Goal: Communication & Community: Answer question/provide support

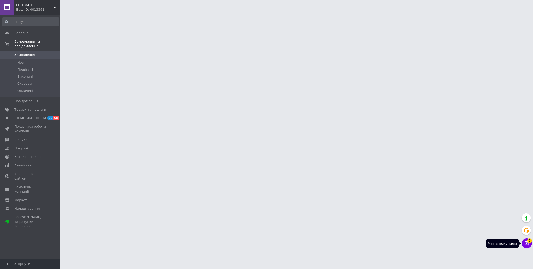
click at [526, 241] on button "Чат з покупцем 2" at bounding box center [527, 244] width 10 height 10
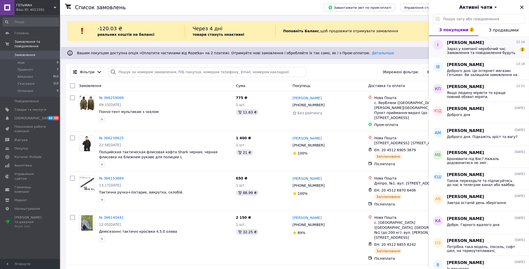
click at [480, 54] on span "Зараз у компанії неробочий час. Замовлення та повідомлення будуть оброблені з 1…" at bounding box center [482, 51] width 71 height 8
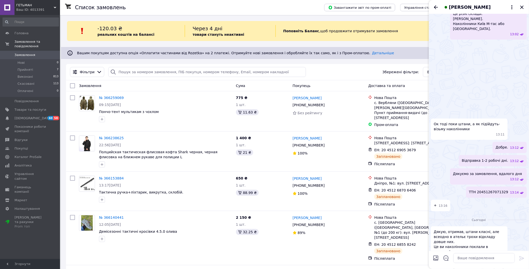
scroll to position [508, 0]
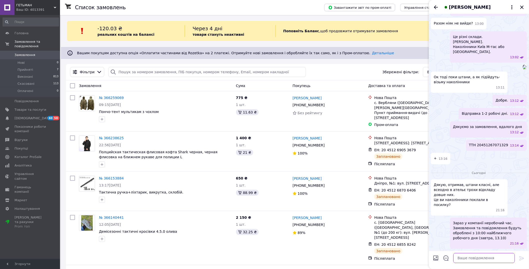
click at [471, 259] on textarea at bounding box center [485, 258] width 62 height 10
type textarea "М"
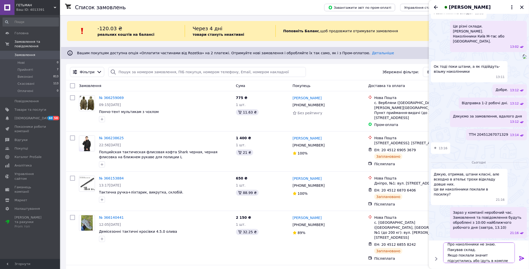
scroll to position [6, 0]
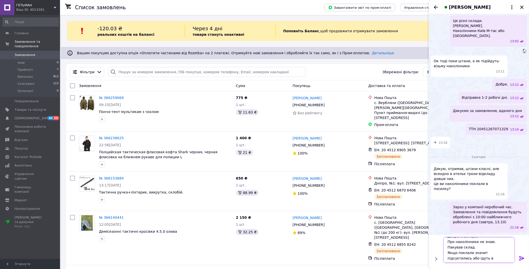
type textarea "Доброго вечора. Про наколінники не знаю. Пакував склад. Якщо поклали значит під…"
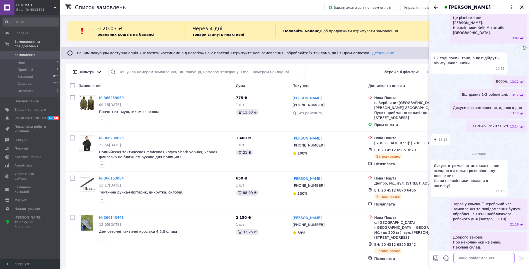
scroll to position [546, 0]
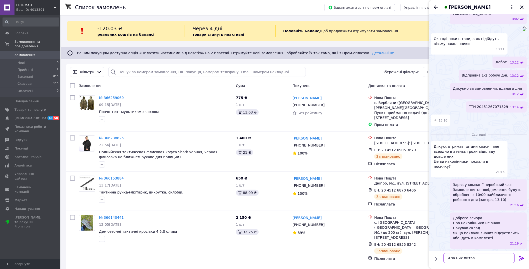
type textarea "Я за них питав."
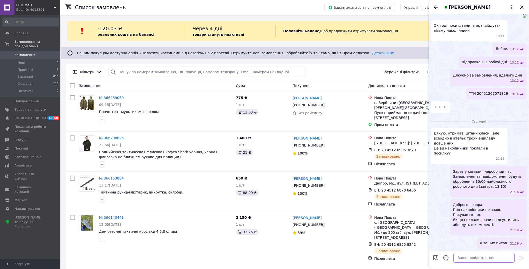
scroll to position [559, 0]
click at [523, 8] on icon "Закрити" at bounding box center [521, 7] width 3 height 3
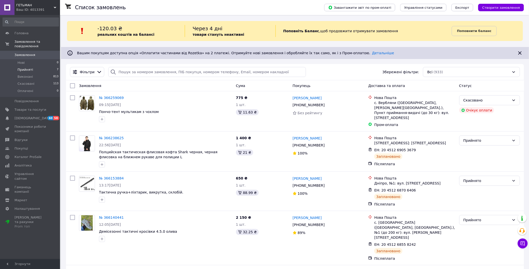
click at [37, 68] on li "Прийняті 7" at bounding box center [31, 69] width 62 height 7
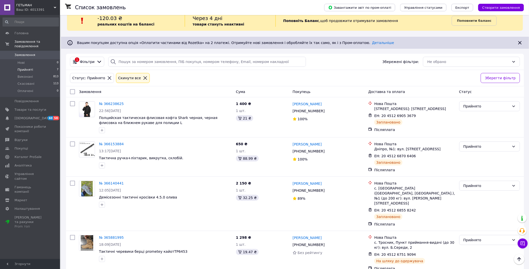
scroll to position [5, 0]
